Goal: Task Accomplishment & Management: Complete application form

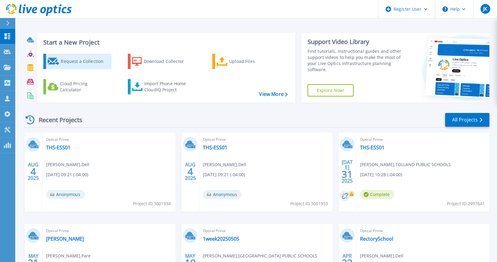
click at [74, 65] on div "Request a Collection" at bounding box center [85, 61] width 49 height 12
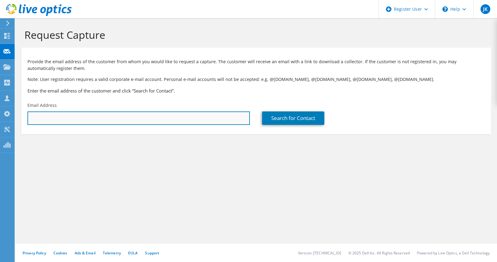
click at [178, 120] on input "text" at bounding box center [138, 117] width 222 height 13
paste input "jonathan.constant@glastonbury-ct.gov"
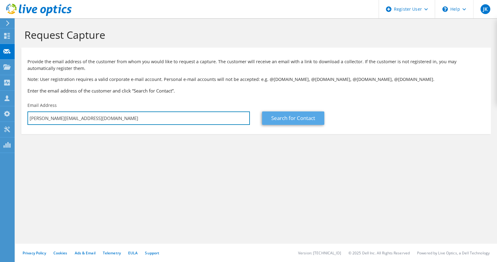
type input "jonathan.constant@glastonbury-ct.gov"
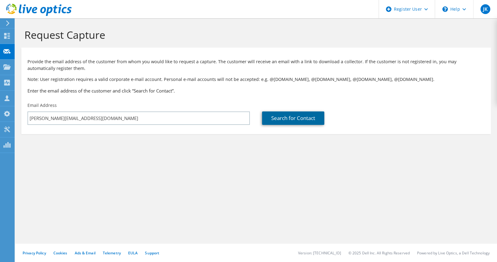
click at [282, 118] on link "Search for Contact" at bounding box center [293, 117] width 62 height 13
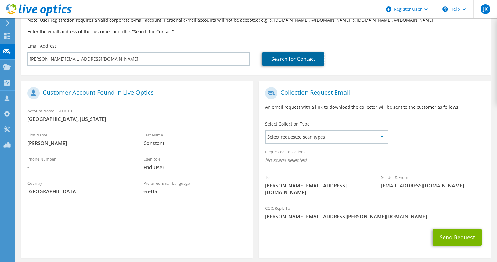
scroll to position [61, 0]
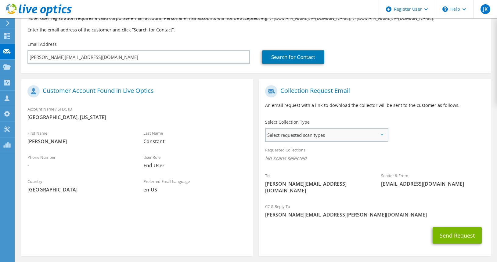
click at [317, 133] on span "Select requested scan types" at bounding box center [327, 135] width 122 height 12
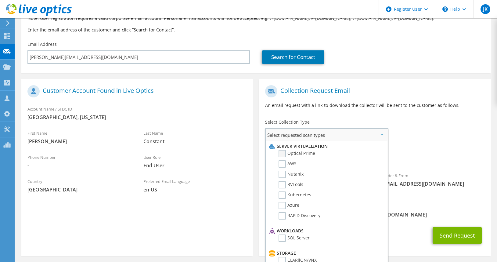
click at [285, 153] on label "Optical Prime" at bounding box center [297, 153] width 37 height 7
click at [0, 0] on input "Optical Prime" at bounding box center [0, 0] width 0 height 0
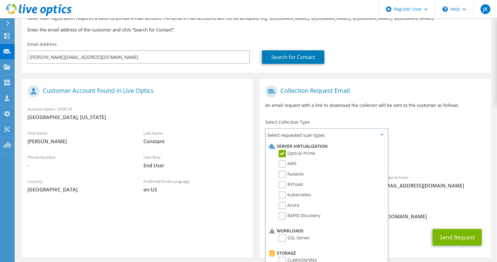
click at [420, 183] on span "[EMAIL_ADDRESS][DOMAIN_NAME]" at bounding box center [433, 185] width 104 height 7
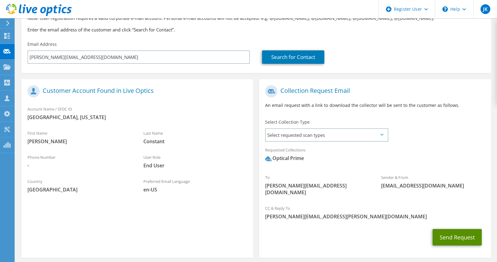
click at [456, 229] on button "Send Request" at bounding box center [457, 237] width 49 height 16
